Goal: Entertainment & Leisure: Consume media (video, audio)

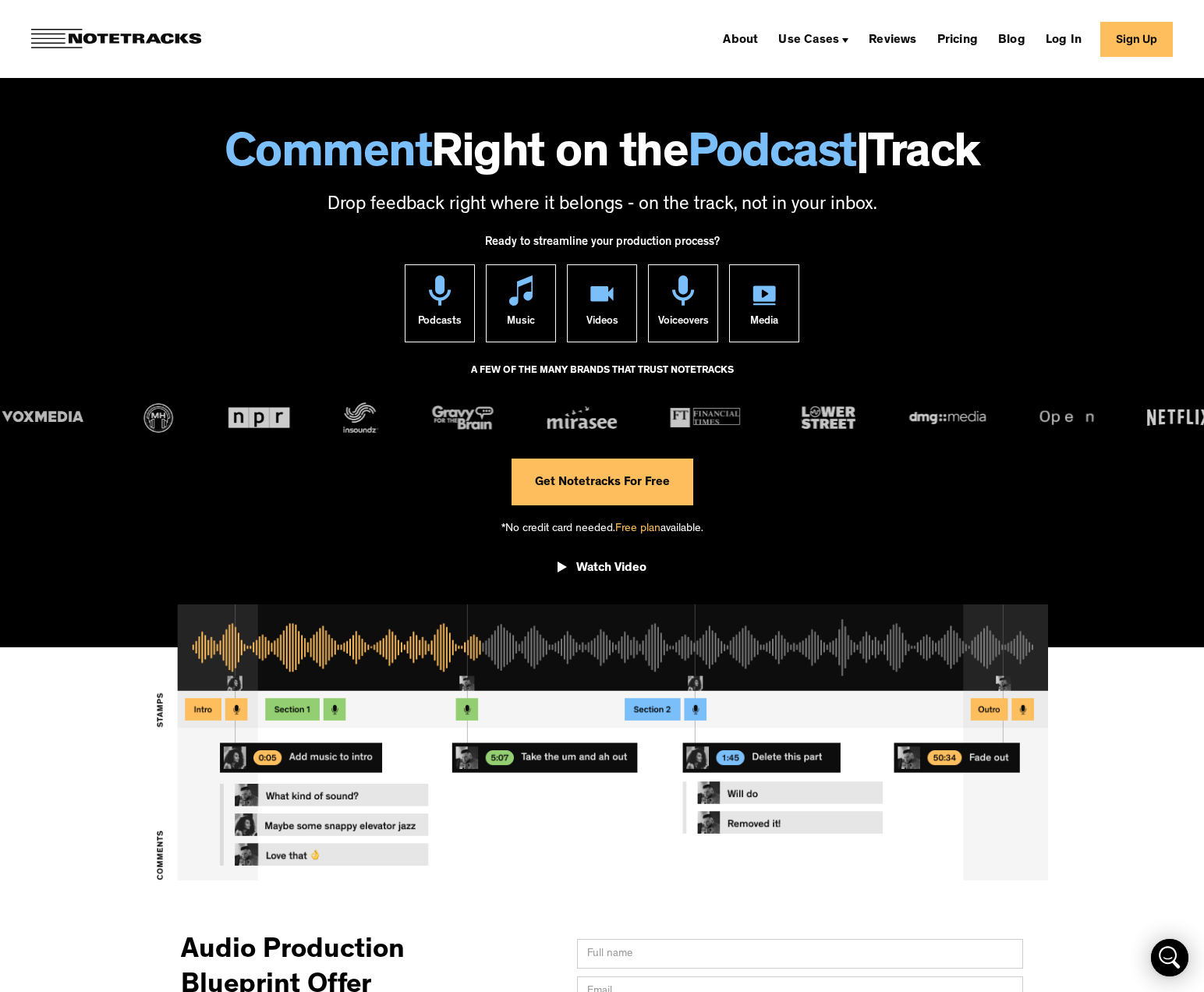
click at [105, 17] on div "About Use Cases Podcasting Music Production Video Education Voiceovers Marketin…" at bounding box center [602, 39] width 1204 height 78
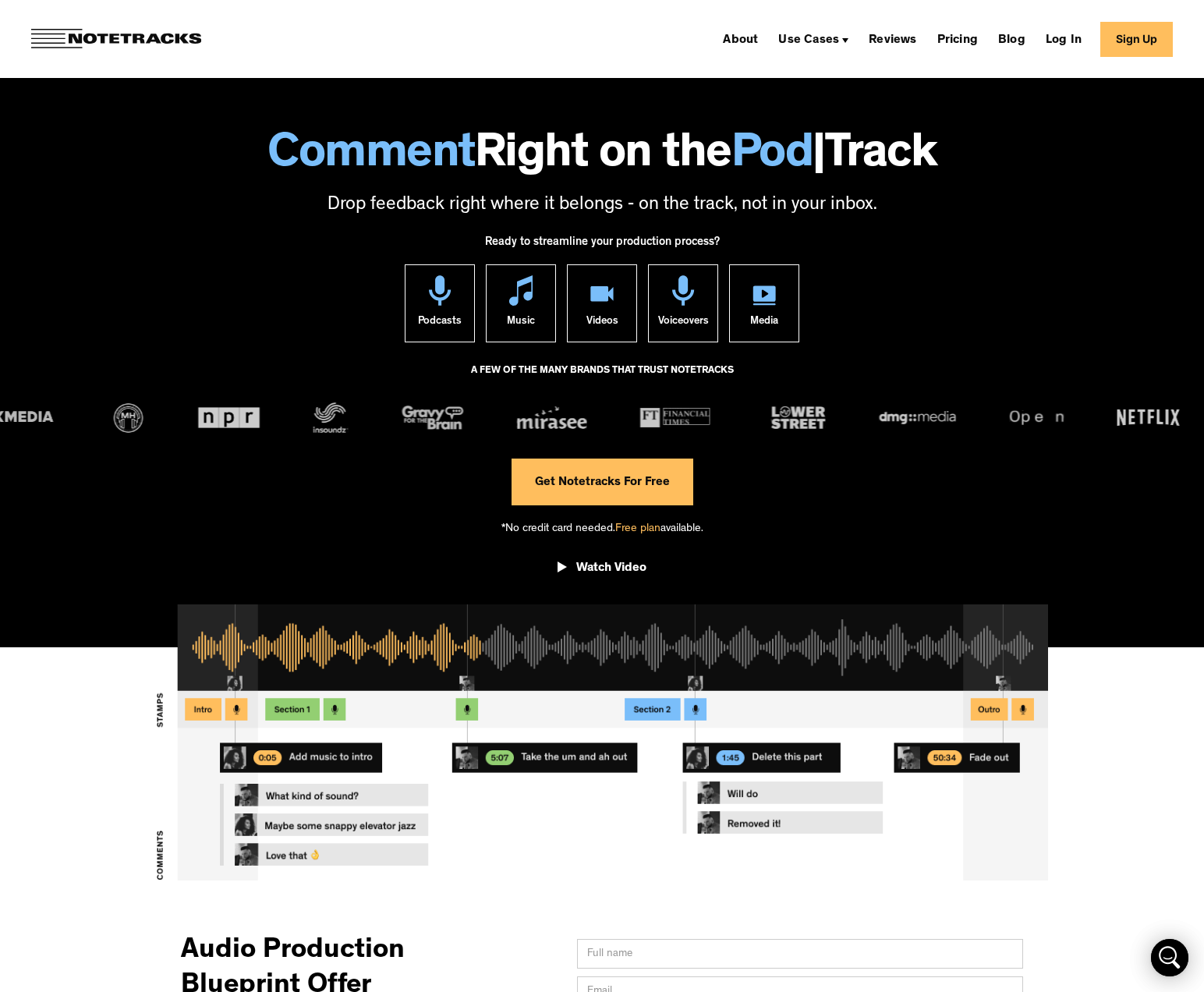
click at [105, 26] on div "About Use Cases Podcasting Music Production Video Education Voiceovers Marketin…" at bounding box center [602, 39] width 1204 height 78
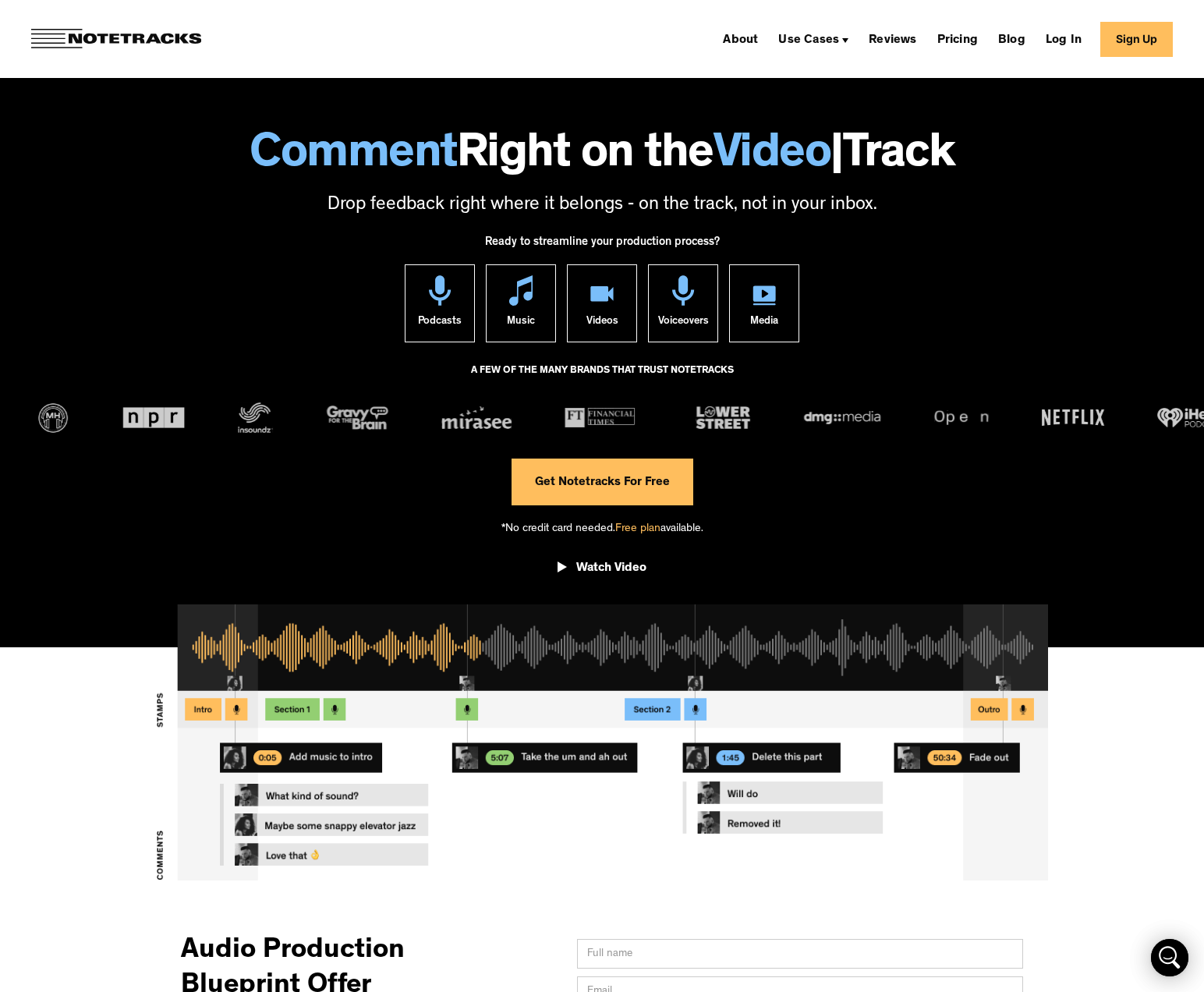
click at [64, 40] on img at bounding box center [116, 39] width 170 height 20
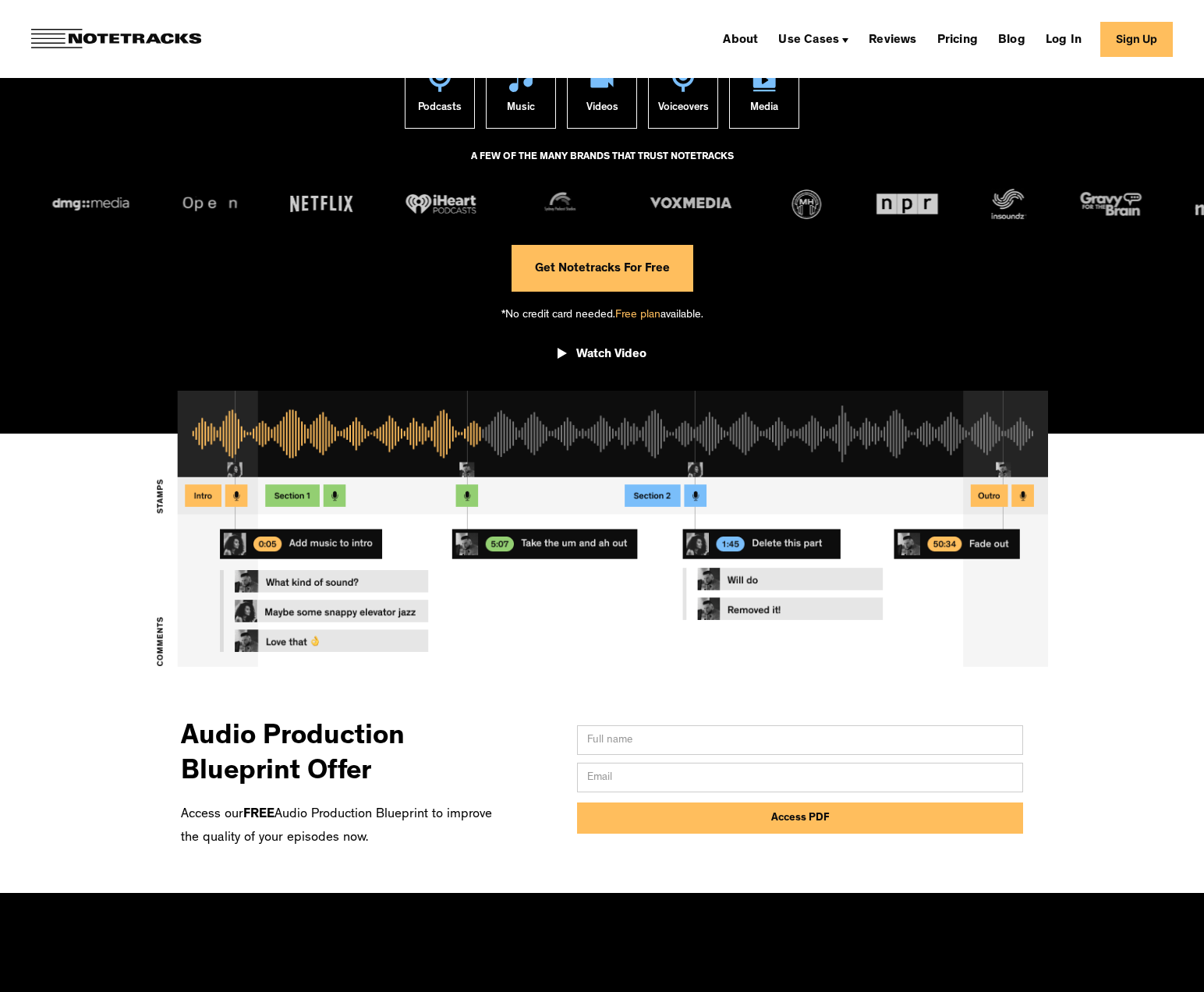
scroll to position [278, 0]
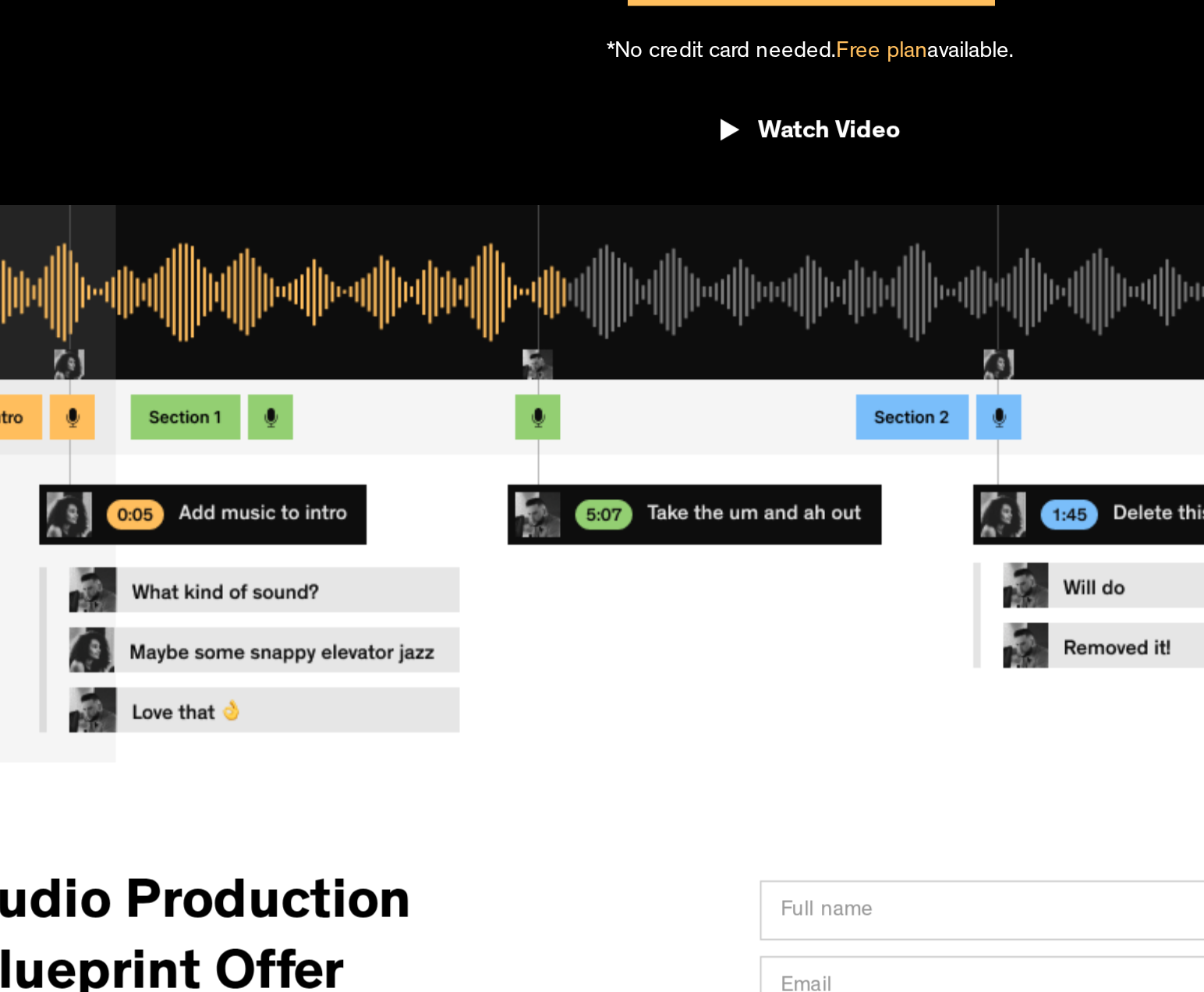
click at [561, 266] on div "*No credit card needed. Free plan available." at bounding box center [603, 250] width 202 height 45
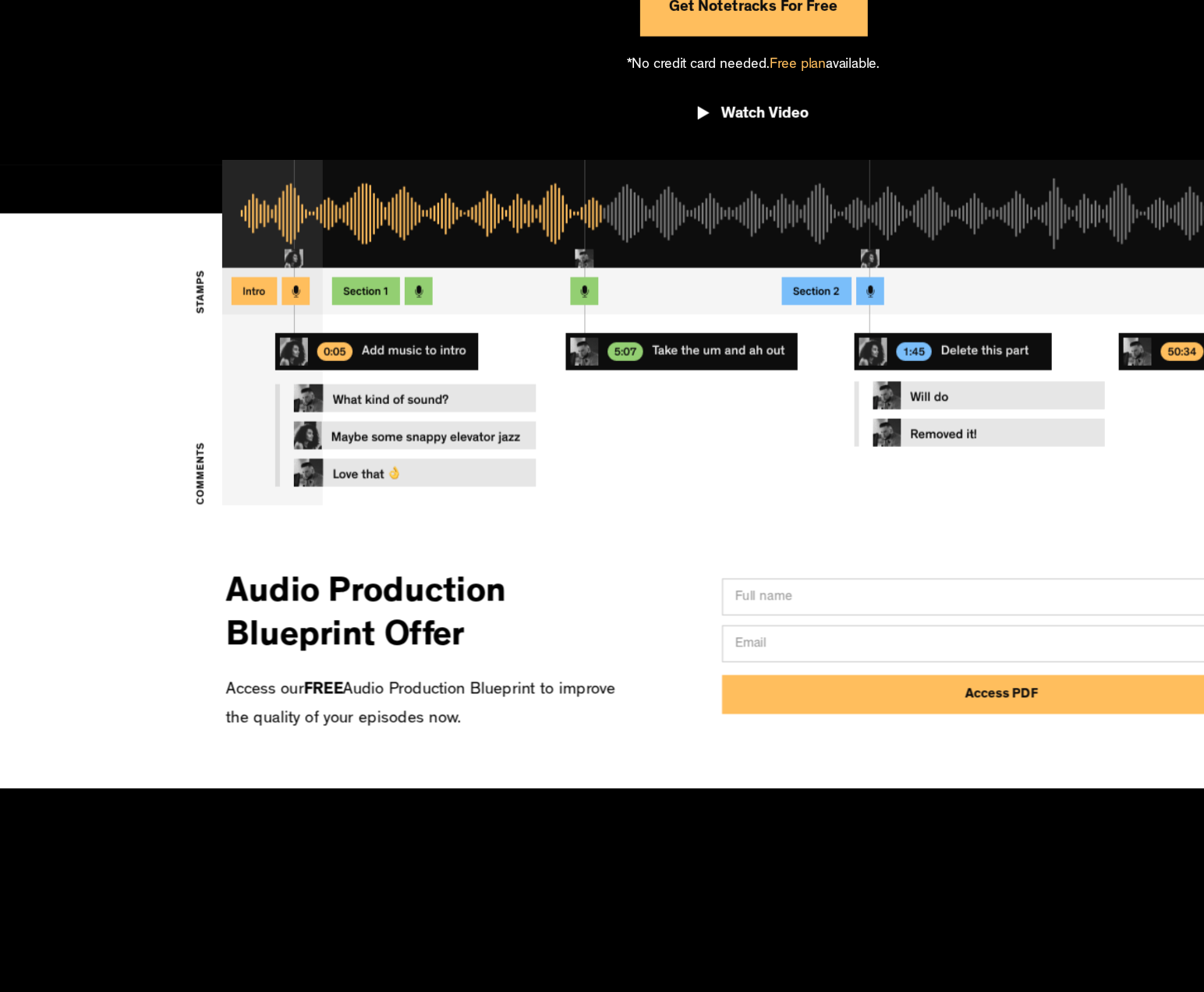
scroll to position [277, 0]
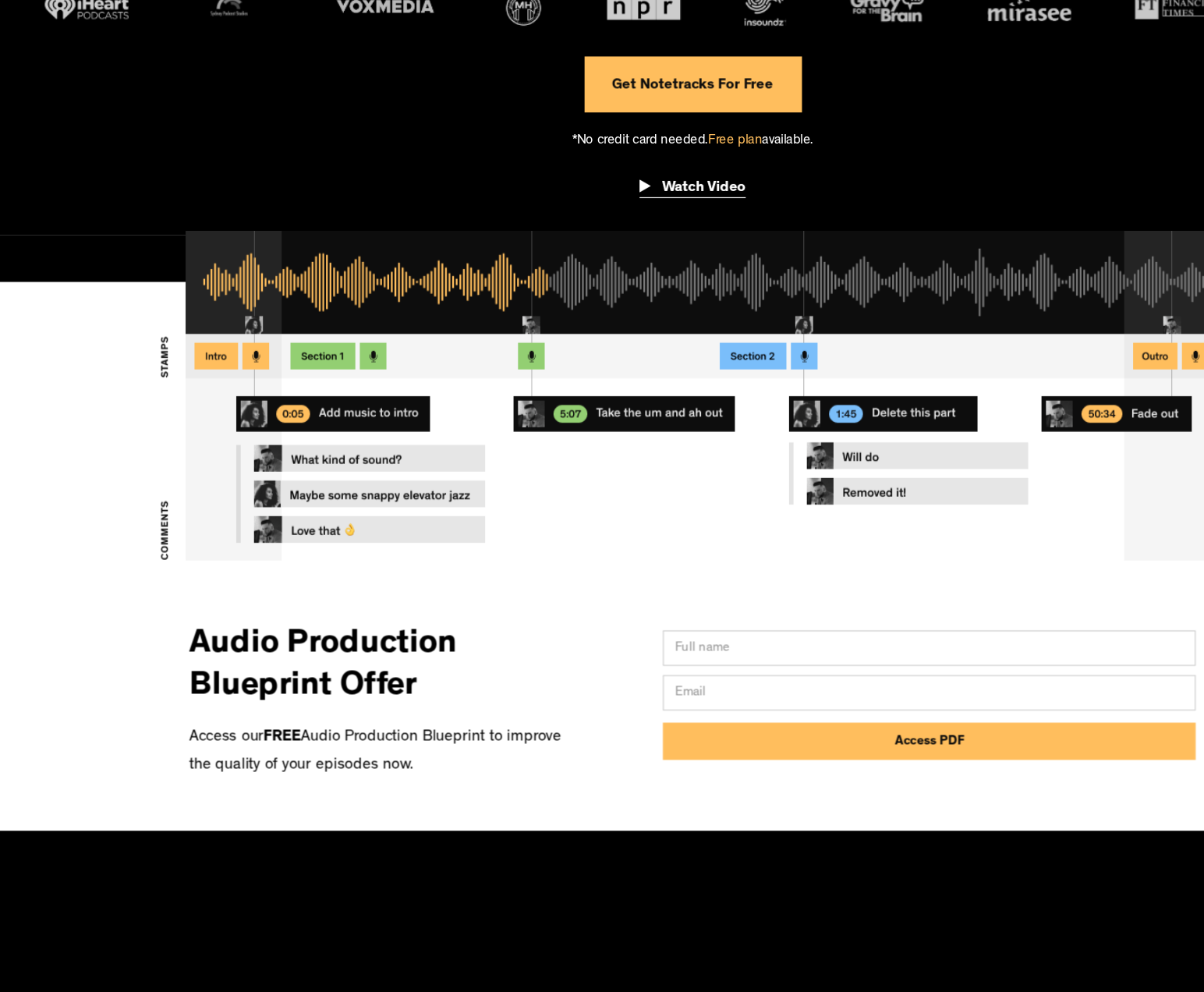
click at [581, 286] on div "Watch Video" at bounding box center [612, 291] width 70 height 16
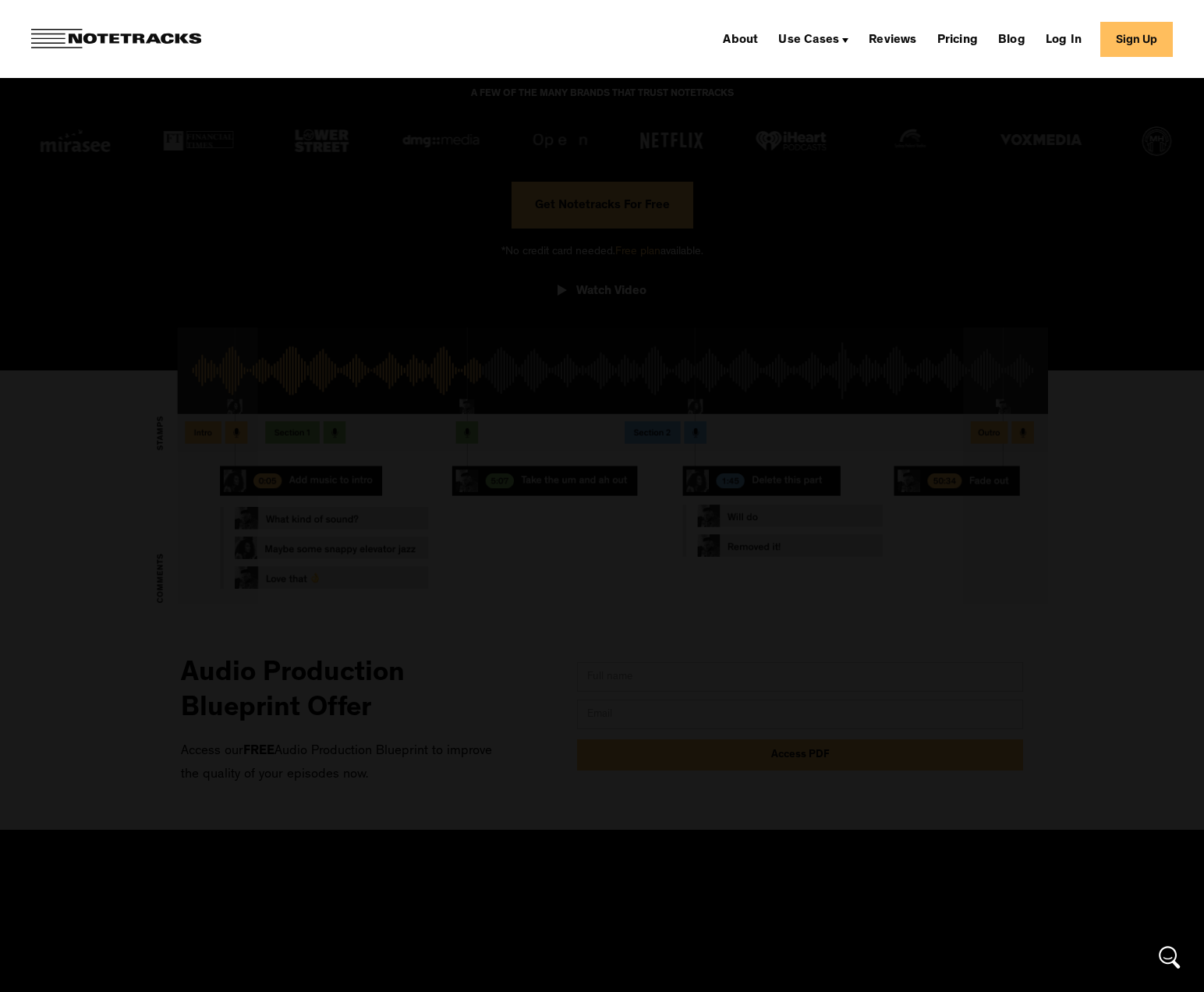
click at [308, 145] on div at bounding box center [602, 495] width 1204 height 952
